Goal: Transaction & Acquisition: Book appointment/travel/reservation

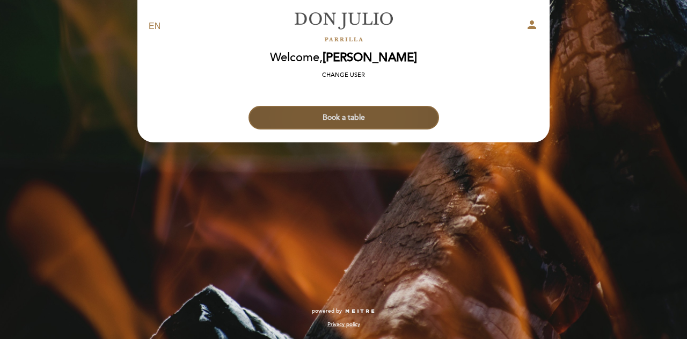
click at [364, 120] on button "Book a table" at bounding box center [343, 118] width 190 height 24
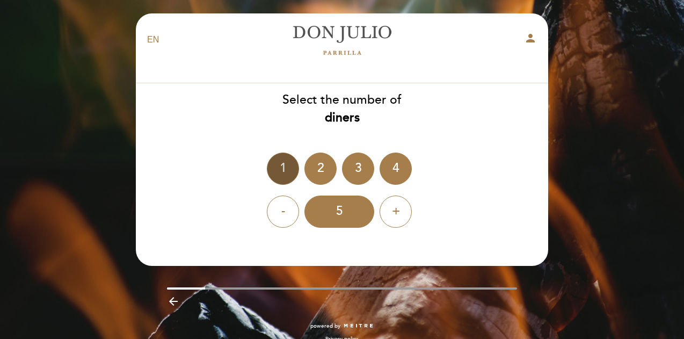
click at [281, 171] on div "1" at bounding box center [283, 168] width 32 height 32
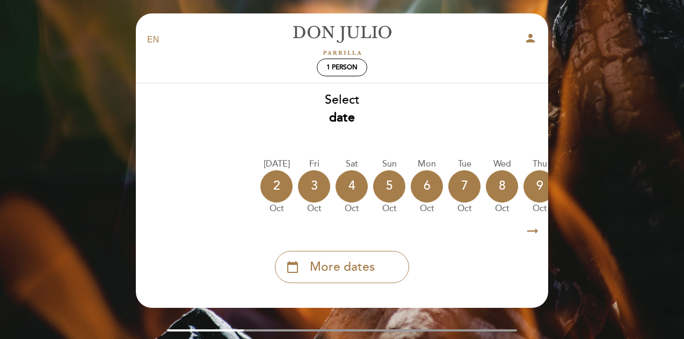
click at [533, 232] on icon "arrow_right_alt" at bounding box center [532, 230] width 16 height 23
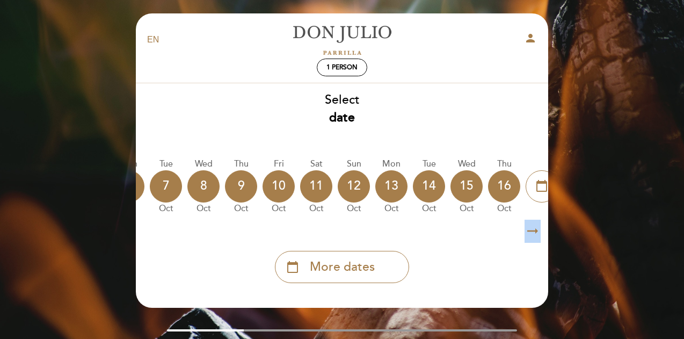
click at [533, 232] on icon "arrow_right_alt" at bounding box center [532, 230] width 16 height 23
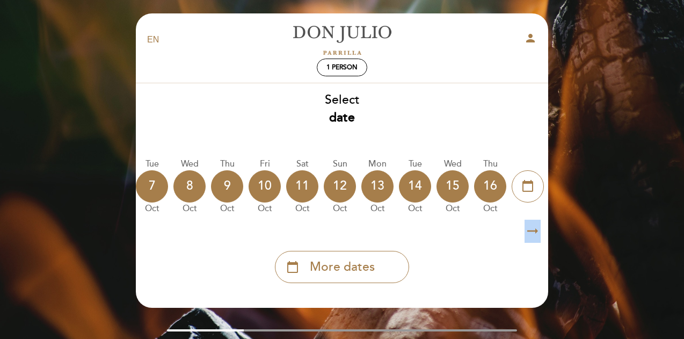
scroll to position [0, 313]
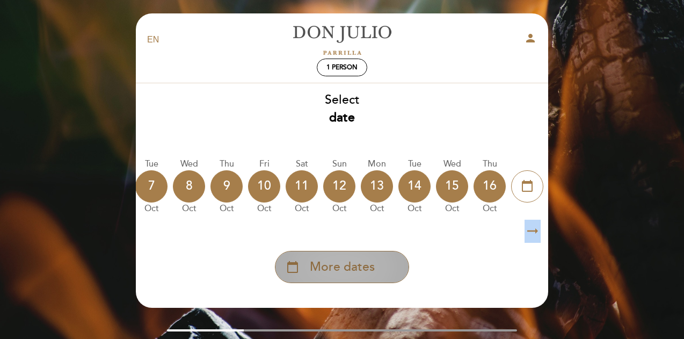
click at [359, 269] on span "More dates" at bounding box center [342, 267] width 65 height 18
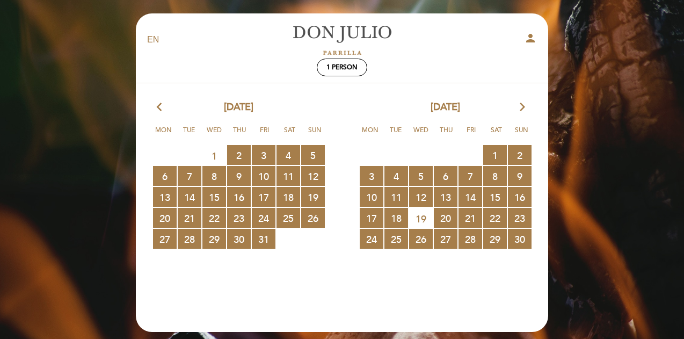
click at [523, 106] on icon "arrow_forward_ios" at bounding box center [522, 107] width 10 height 14
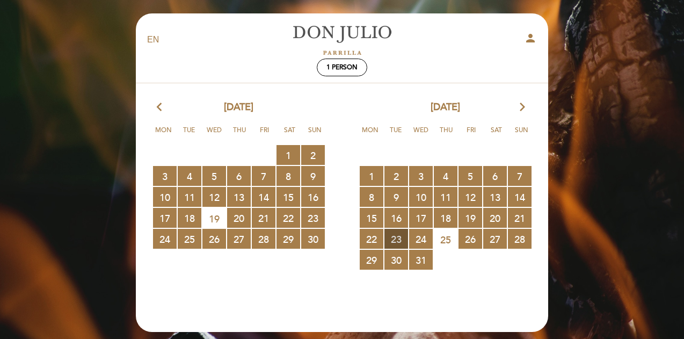
click at [395, 238] on span "23 RESERVATIONS AVAILABLE" at bounding box center [396, 239] width 24 height 20
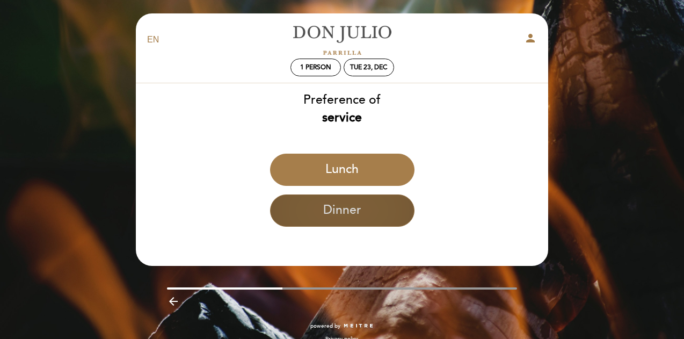
click at [350, 207] on button "Dinner" at bounding box center [342, 210] width 144 height 32
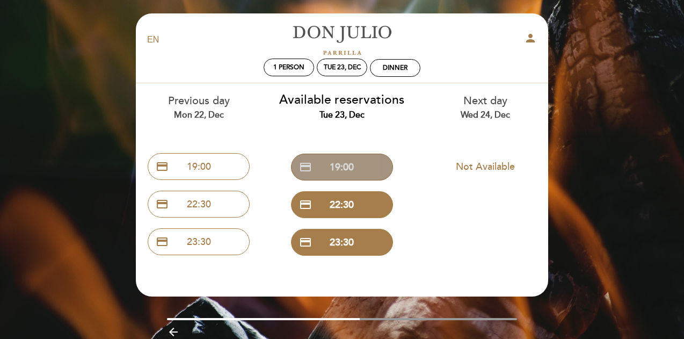
click at [360, 170] on button "credit_card 19:00" at bounding box center [342, 166] width 102 height 27
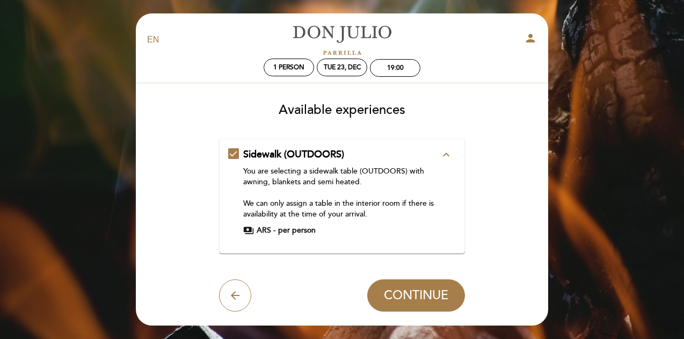
click at [346, 203] on div "You are selecting a sidewalk table (OUTDOORS) with awning, blankets and semi he…" at bounding box center [341, 193] width 197 height 54
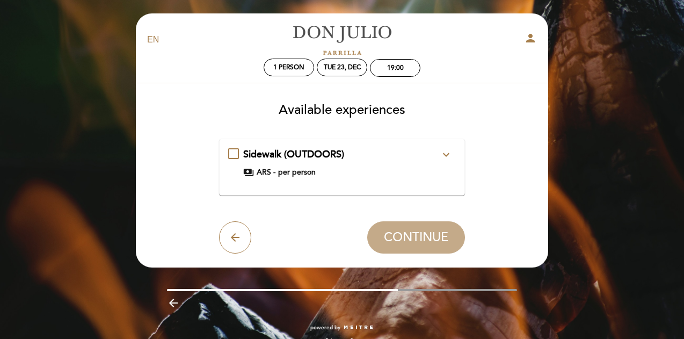
click at [345, 155] on div "Sidewalk (OUTDOORS) expand_more" at bounding box center [341, 155] width 197 height 14
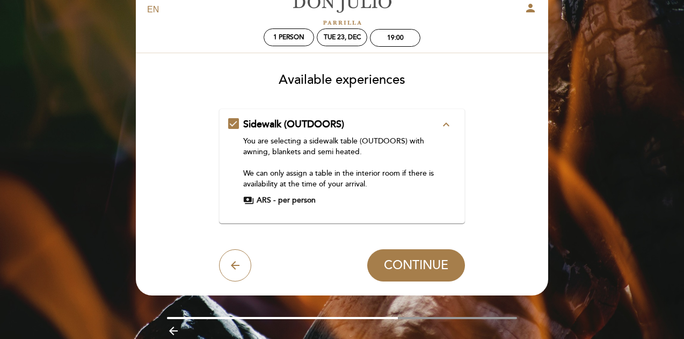
scroll to position [74, 0]
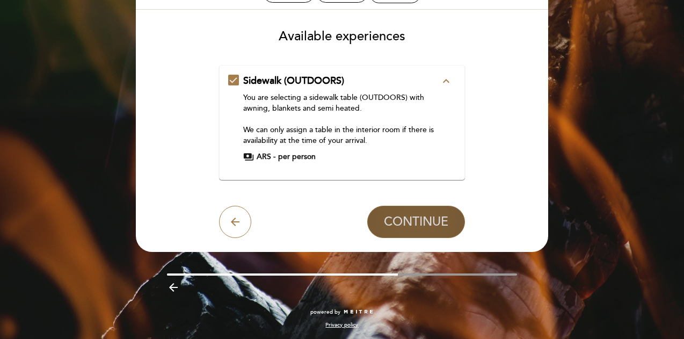
click at [422, 230] on button "CONTINUE" at bounding box center [416, 222] width 98 height 32
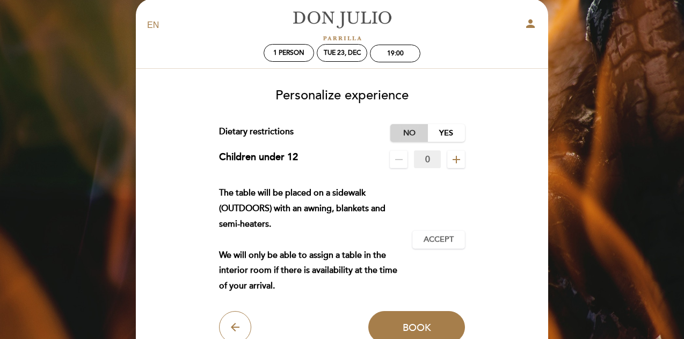
click at [400, 130] on label "No" at bounding box center [409, 133] width 38 height 18
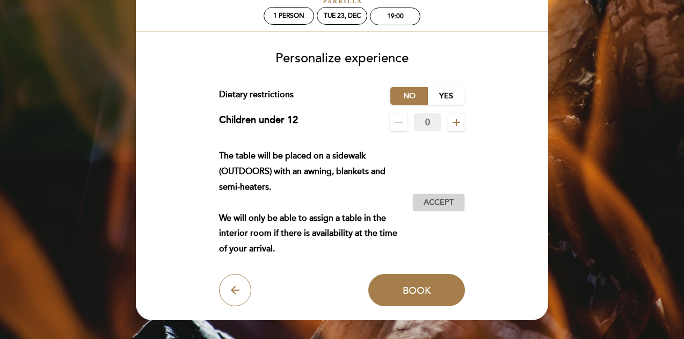
scroll to position [68, 0]
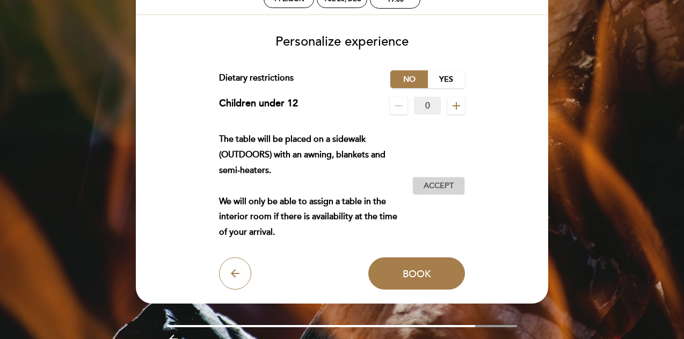
click at [423, 181] on span "Accept" at bounding box center [438, 185] width 30 height 11
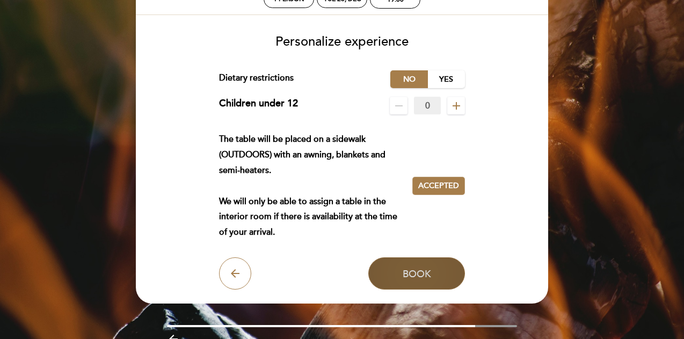
click at [420, 266] on button "Book" at bounding box center [416, 273] width 97 height 32
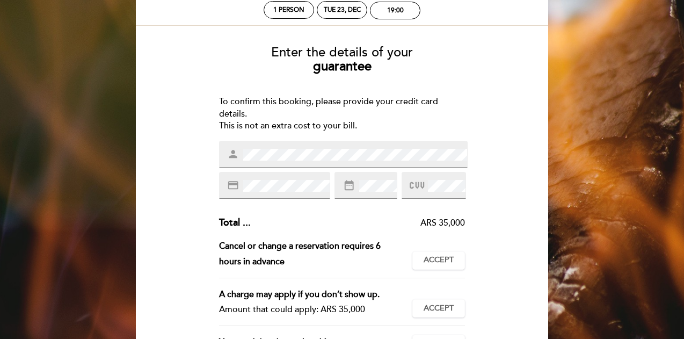
scroll to position [107, 0]
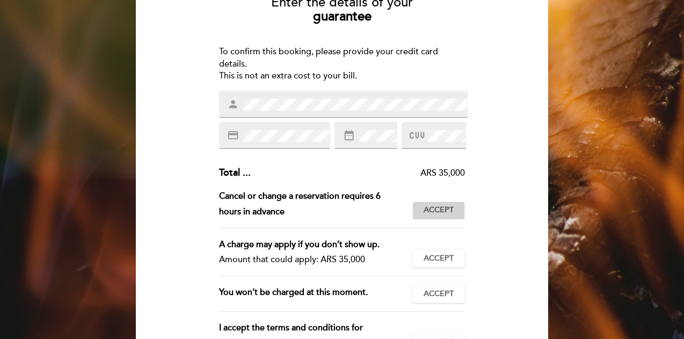
click at [435, 208] on span "Accept" at bounding box center [438, 209] width 30 height 11
click at [449, 255] on span "Accept" at bounding box center [438, 258] width 30 height 11
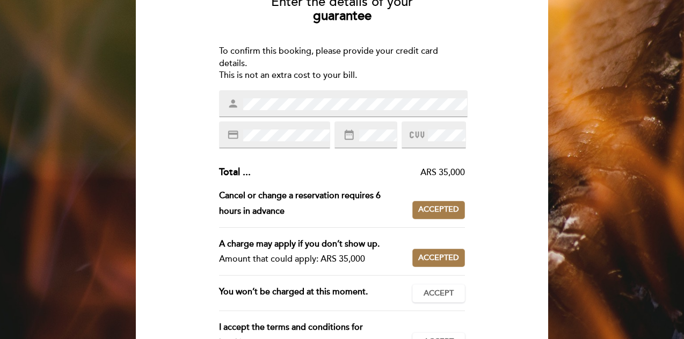
scroll to position [161, 0]
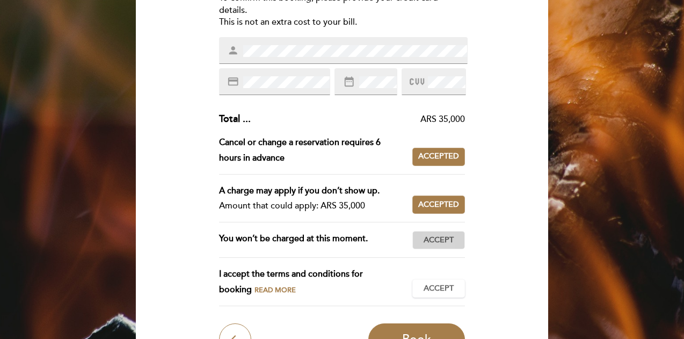
click at [441, 245] on span "Accept" at bounding box center [438, 239] width 30 height 11
click at [444, 288] on span "Accept" at bounding box center [438, 288] width 30 height 11
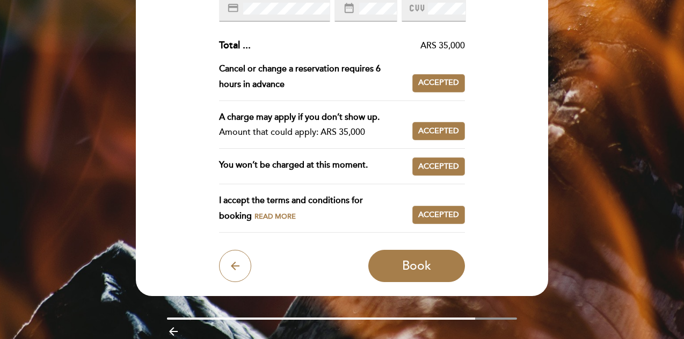
scroll to position [268, 0]
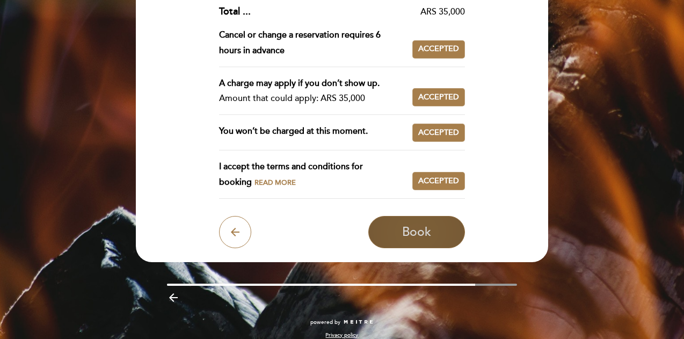
click at [395, 231] on button "Book" at bounding box center [416, 232] width 97 height 32
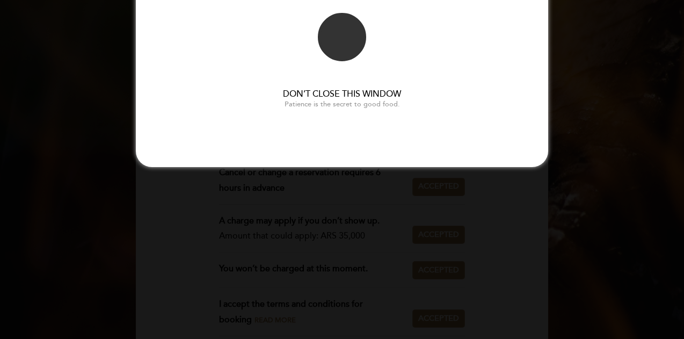
scroll to position [0, 0]
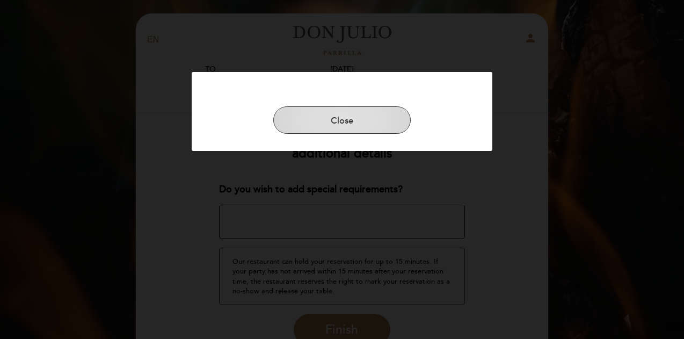
click at [387, 119] on button "Close" at bounding box center [341, 120] width 137 height 28
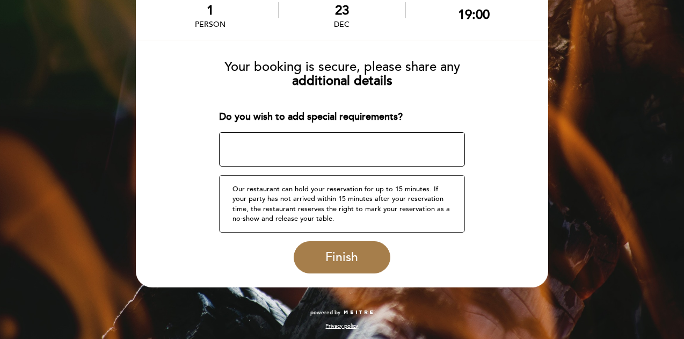
scroll to position [73, 0]
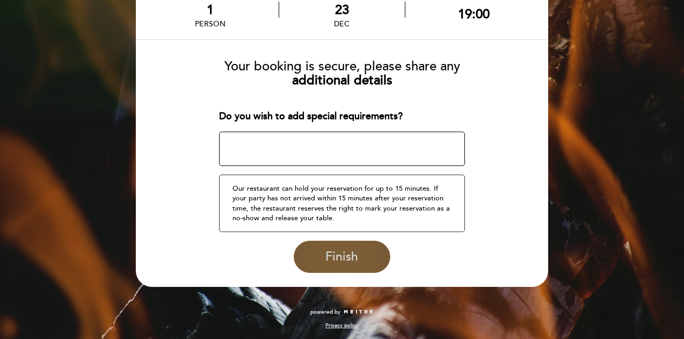
click at [346, 252] on span "Finish" at bounding box center [341, 256] width 33 height 15
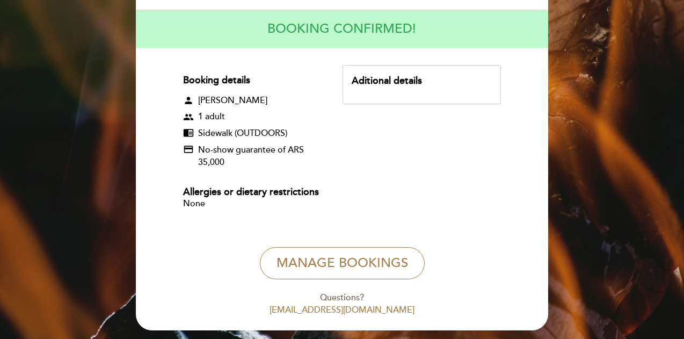
scroll to position [107, 0]
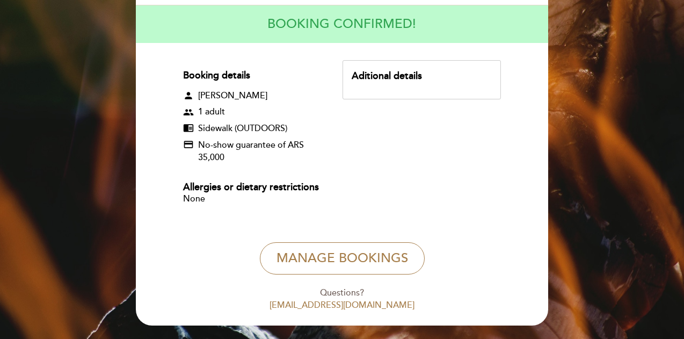
click at [404, 85] on div "Aditional details" at bounding box center [421, 79] width 158 height 39
click at [403, 78] on div "Aditional details" at bounding box center [421, 76] width 140 height 14
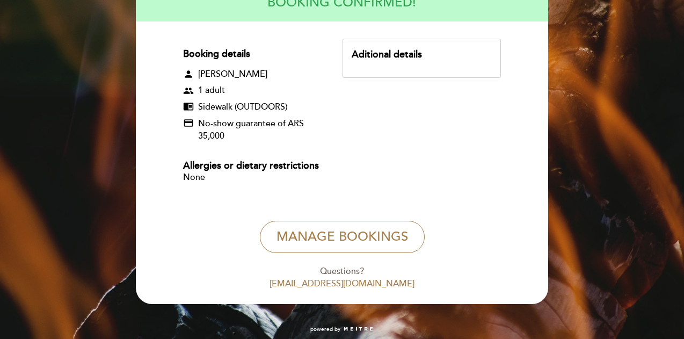
scroll to position [146, 0]
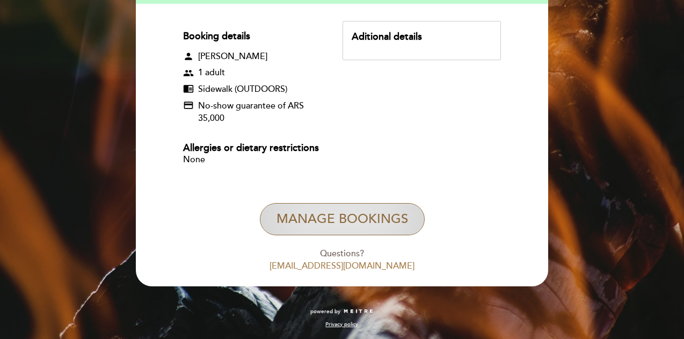
click at [357, 217] on button "Manage Bookings" at bounding box center [342, 219] width 165 height 32
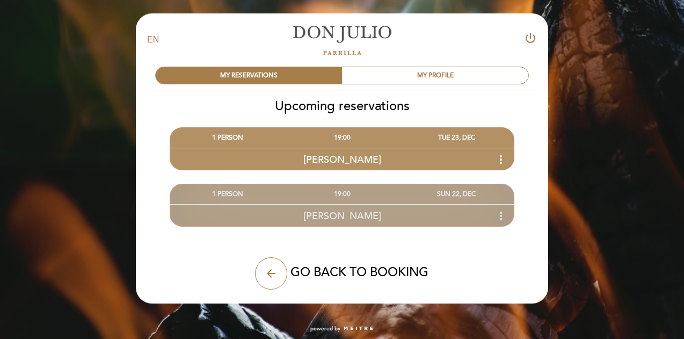
click at [375, 206] on div "[PERSON_NAME] more_vert" at bounding box center [341, 215] width 343 height 23
click at [500, 216] on icon "more_vert" at bounding box center [500, 215] width 13 height 13
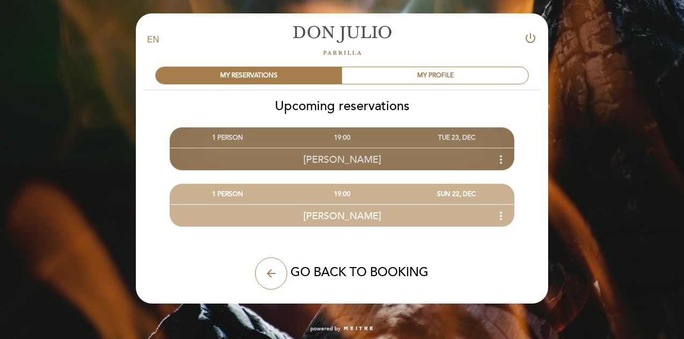
click at [500, 160] on icon "more_vert" at bounding box center [500, 159] width 13 height 13
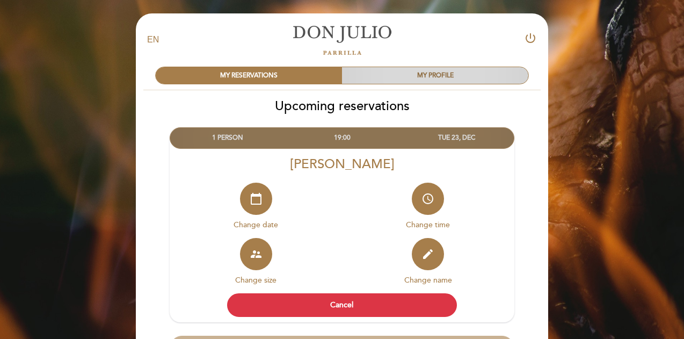
click at [449, 74] on div "MY PROFILE" at bounding box center [435, 75] width 186 height 17
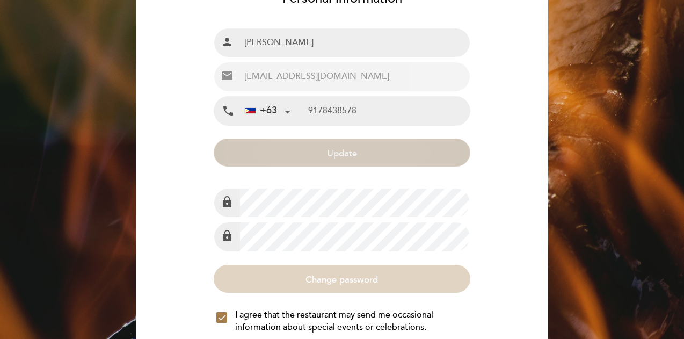
type input "[PHONE_NUMBER]"
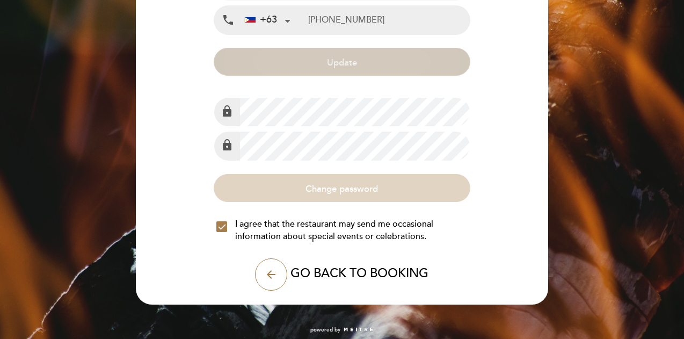
scroll to position [202, 0]
